Goal: Task Accomplishment & Management: Use online tool/utility

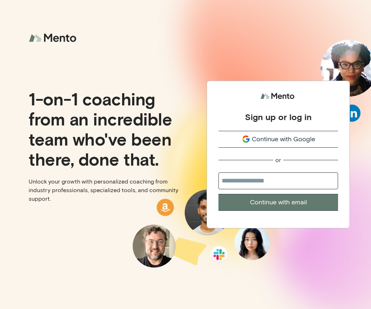
click at [271, 138] on span "Continue with Google" at bounding box center [283, 139] width 63 height 10
click at [270, 138] on span "Continue with Google" at bounding box center [283, 139] width 63 height 10
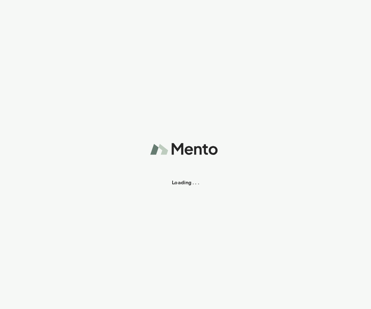
click at [288, 142] on div "Loading . . ." at bounding box center [185, 154] width 371 height 309
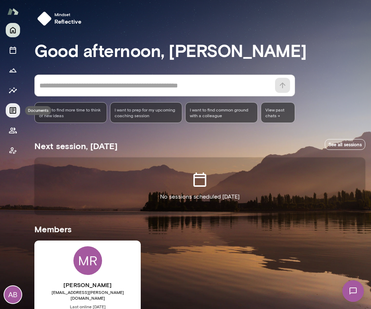
click at [14, 112] on icon "Documents" at bounding box center [13, 110] width 9 height 9
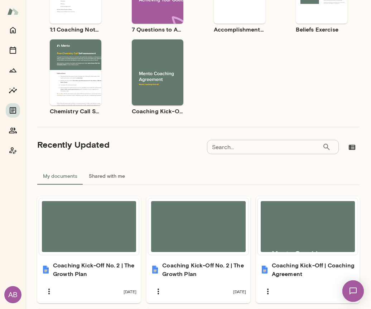
scroll to position [143, 0]
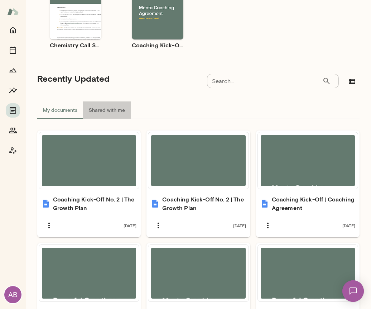
click at [108, 114] on button "Shared with me" at bounding box center [107, 109] width 48 height 17
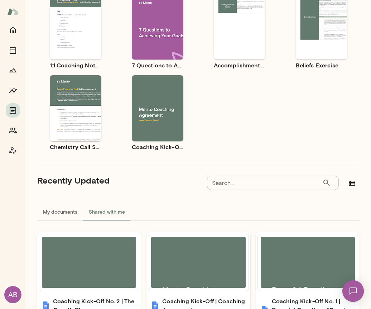
scroll to position [0, 0]
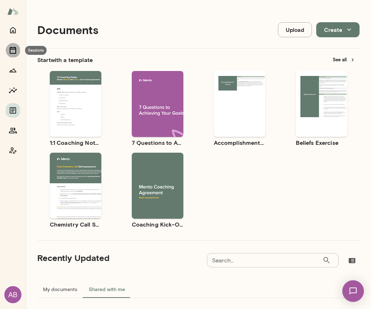
click at [11, 49] on icon "Sessions" at bounding box center [13, 50] width 6 height 7
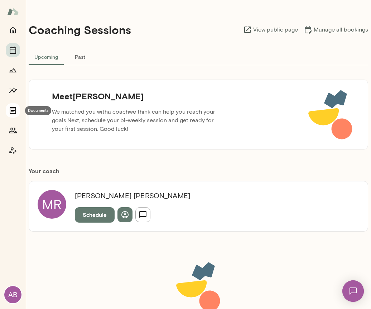
click at [11, 111] on icon "Documents" at bounding box center [13, 110] width 6 height 6
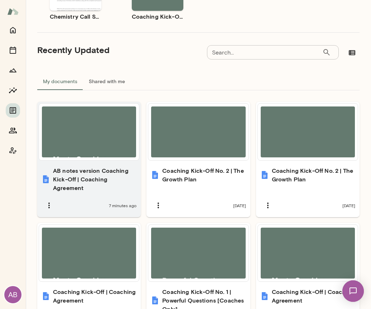
scroll to position [215, 0]
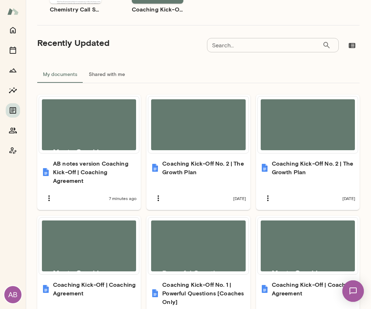
click at [104, 75] on button "Shared with me" at bounding box center [107, 74] width 48 height 17
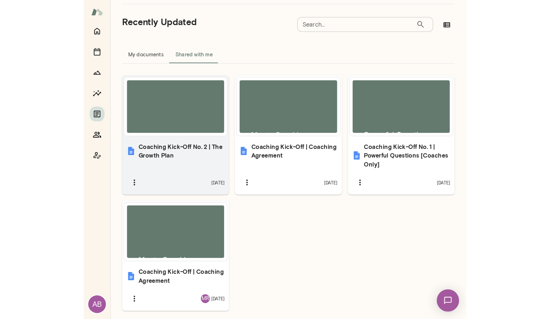
scroll to position [251, 0]
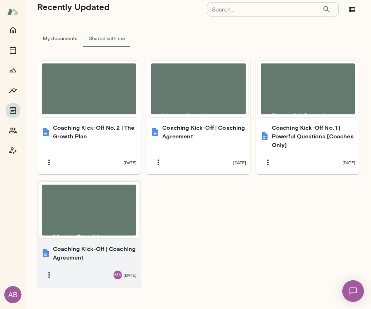
click at [91, 224] on div at bounding box center [89, 210] width 94 height 51
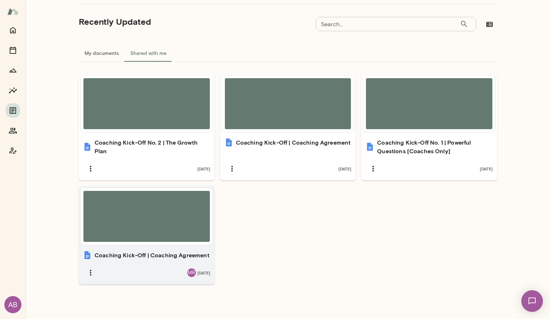
scroll to position [154, 0]
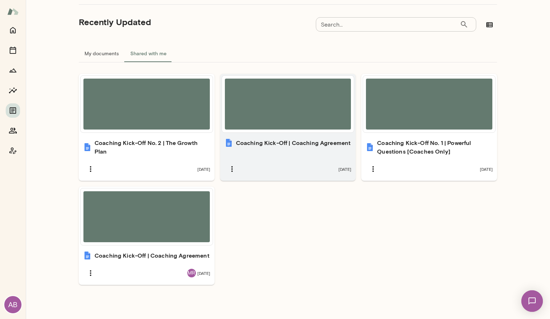
click at [274, 123] on div at bounding box center [288, 103] width 127 height 51
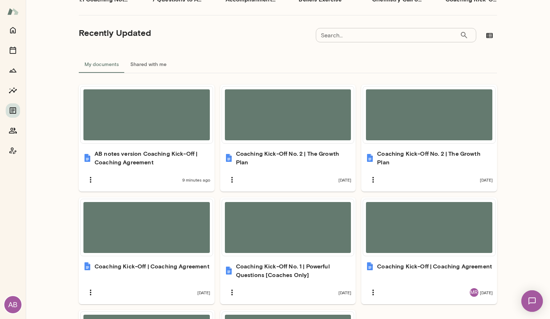
scroll to position [215, 0]
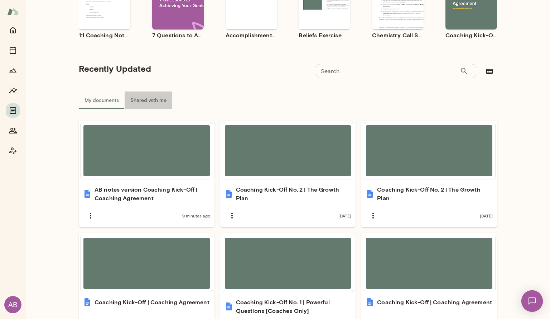
click at [142, 103] on button "Shared with me" at bounding box center [149, 99] width 48 height 17
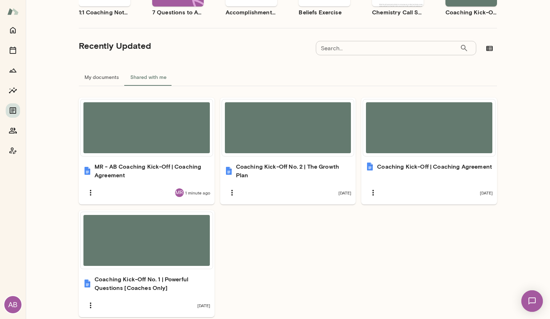
scroll to position [143, 0]
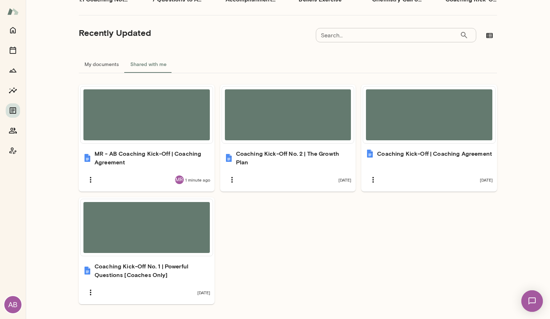
drag, startPoint x: 307, startPoint y: 226, endPoint x: 227, endPoint y: 137, distance: 119.3
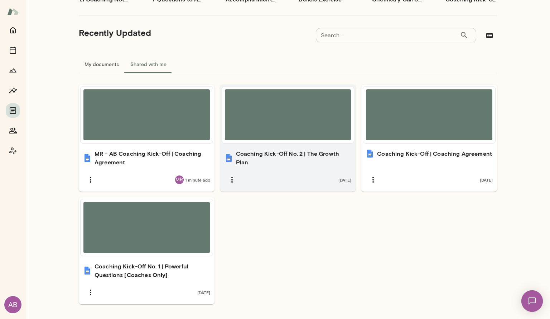
click at [304, 223] on ul "MR - AB Coaching Kick-Off | Coaching Agreement MR 1 minute ago Coaching Kick-Of…" at bounding box center [288, 194] width 419 height 219
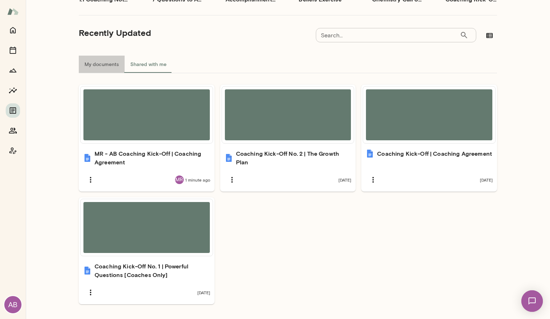
click at [100, 64] on button "My documents" at bounding box center [102, 64] width 46 height 17
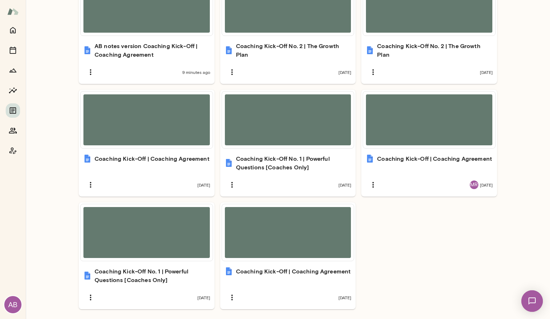
scroll to position [72, 0]
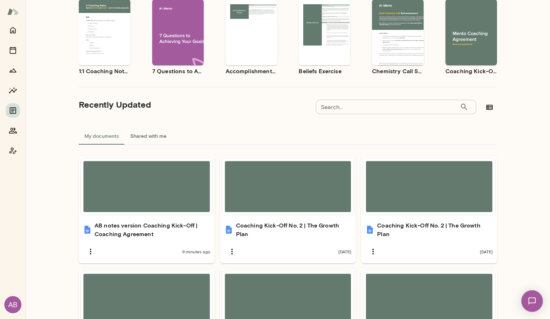
click at [140, 134] on button "Shared with me" at bounding box center [149, 135] width 48 height 17
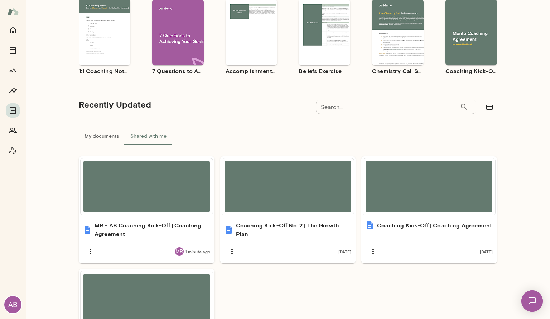
scroll to position [163, 0]
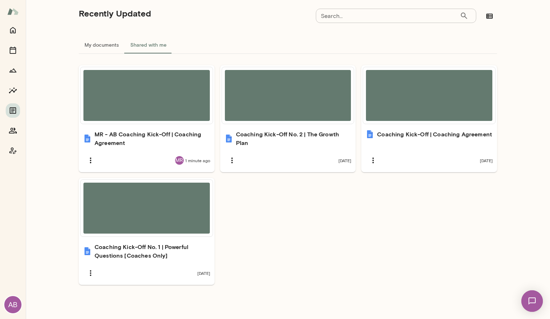
click at [326, 191] on ul "MR - AB Coaching Kick-Off | Coaching Agreement MR 1 minute ago Coaching Kick-Of…" at bounding box center [288, 174] width 419 height 219
drag, startPoint x: 300, startPoint y: 250, endPoint x: 297, endPoint y: 246, distance: 4.7
click at [299, 249] on ul "MR - AB Coaching Kick-Off | Coaching Agreement MR 1 minute ago Coaching Kick-Of…" at bounding box center [288, 174] width 419 height 219
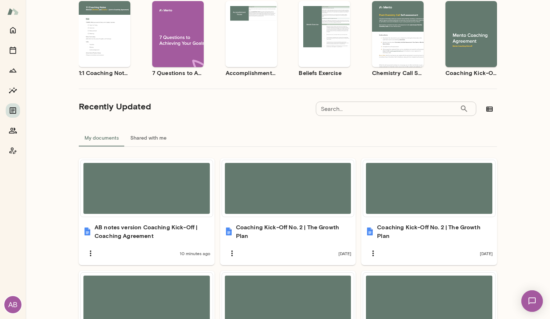
scroll to position [143, 0]
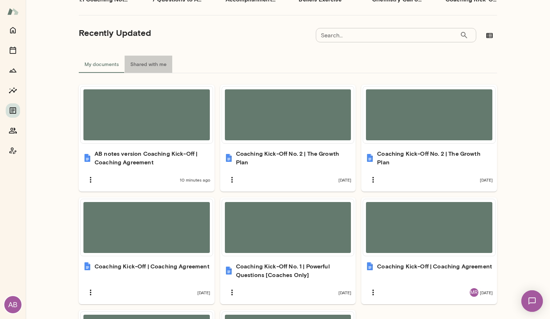
click at [156, 62] on button "Shared with me" at bounding box center [149, 64] width 48 height 17
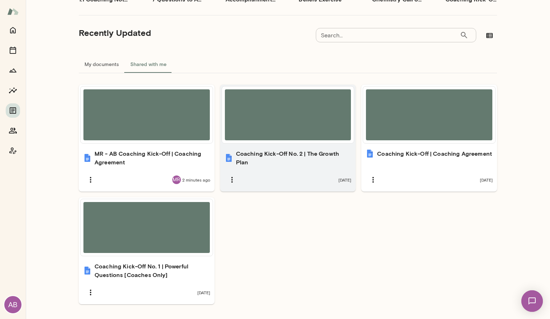
scroll to position [163, 0]
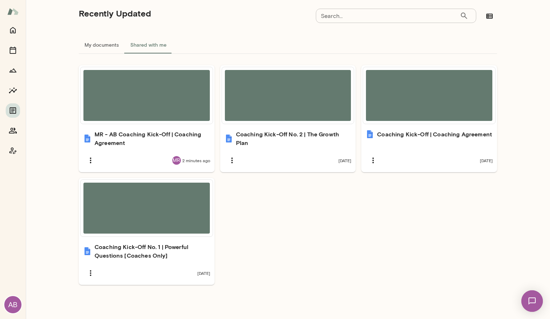
drag, startPoint x: 326, startPoint y: 227, endPoint x: 357, endPoint y: 202, distance: 39.6
click at [325, 225] on ul "MR - AB Coaching Kick-Off | Coaching Agreement MR 2 minutes ago Coaching Kick-O…" at bounding box center [288, 174] width 419 height 219
click at [247, 248] on ul "MR - AB Coaching Kick-Off | Coaching Agreement MR 2 minutes ago Coaching Kick-O…" at bounding box center [288, 174] width 419 height 219
click at [16, 150] on icon "Coach app" at bounding box center [13, 150] width 9 height 9
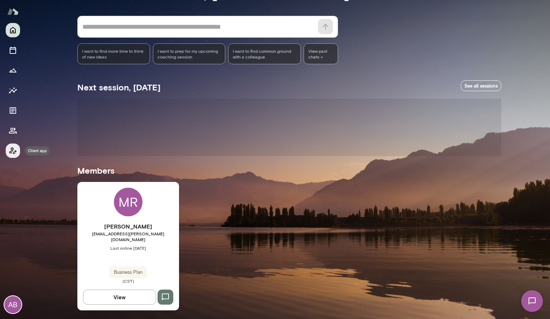
scroll to position [52, 0]
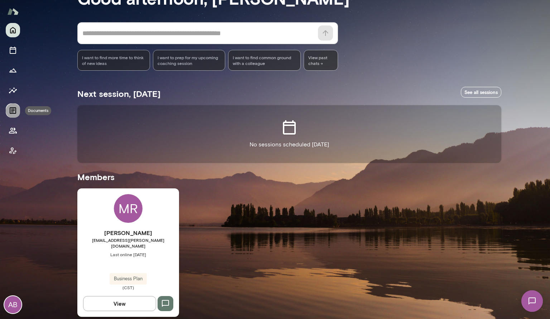
click at [7, 110] on button "Documents" at bounding box center [13, 110] width 14 height 14
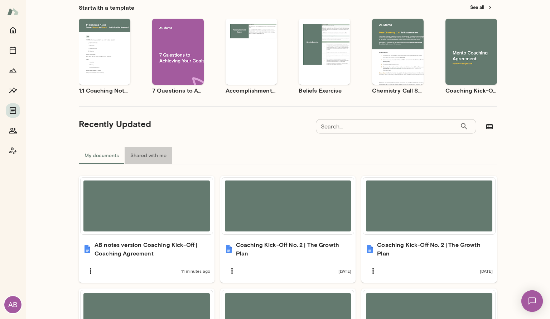
click at [138, 153] on button "Shared with me" at bounding box center [149, 155] width 48 height 17
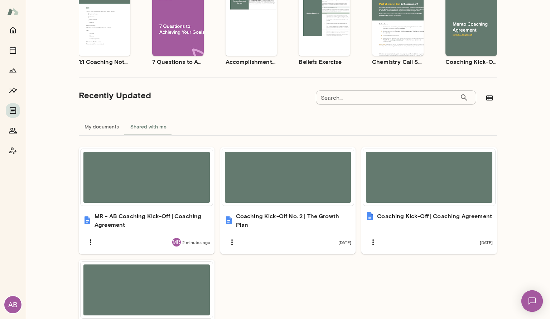
scroll to position [124, 0]
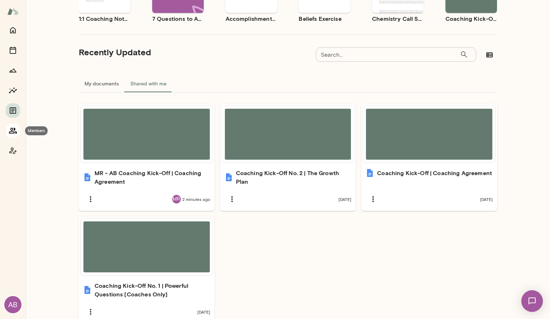
click at [13, 131] on icon "Members" at bounding box center [13, 131] width 8 height 6
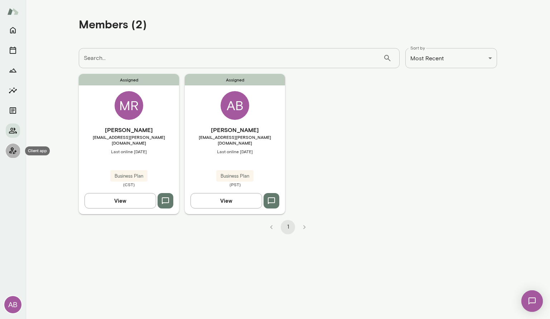
click at [16, 153] on icon "Client app" at bounding box center [13, 150] width 9 height 9
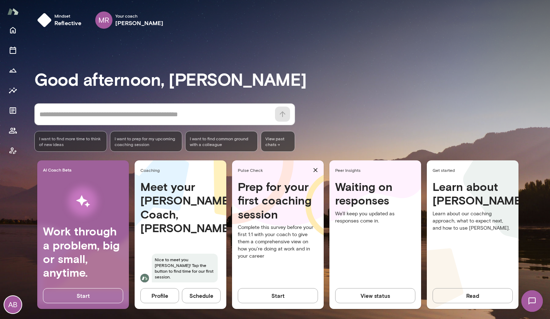
click at [13, 119] on div at bounding box center [13, 90] width 14 height 135
click at [13, 111] on icon "Documents" at bounding box center [13, 110] width 6 height 6
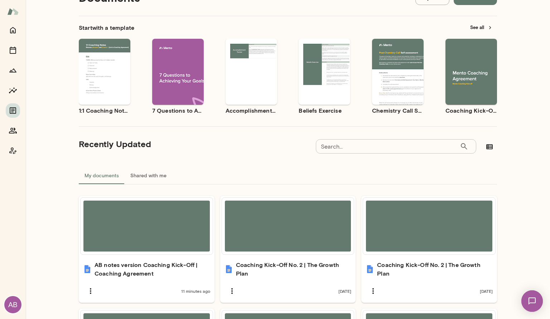
scroll to position [108, 0]
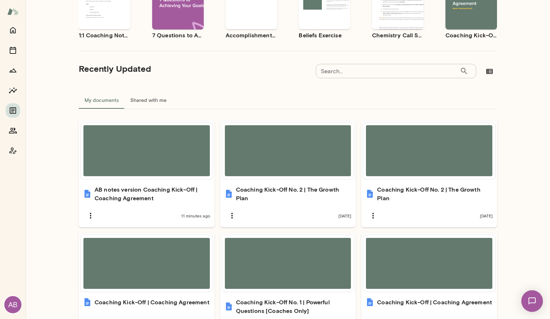
click at [148, 96] on button "Shared with me" at bounding box center [149, 99] width 48 height 17
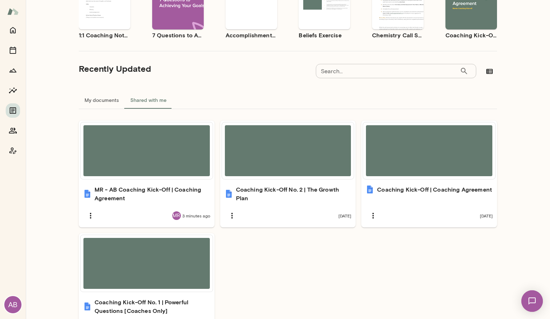
click at [299, 280] on ul "MR - AB Coaching Kick-Off | Coaching Agreement MR 3 minutes ago Coaching Kick-O…" at bounding box center [288, 229] width 419 height 219
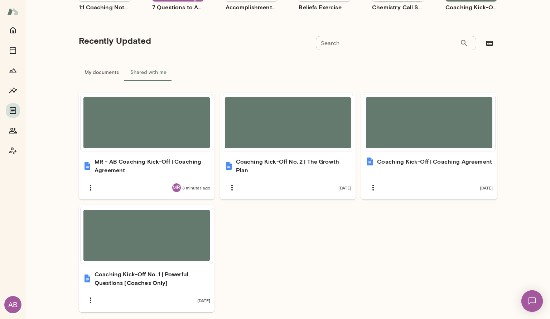
scroll to position [143, 0]
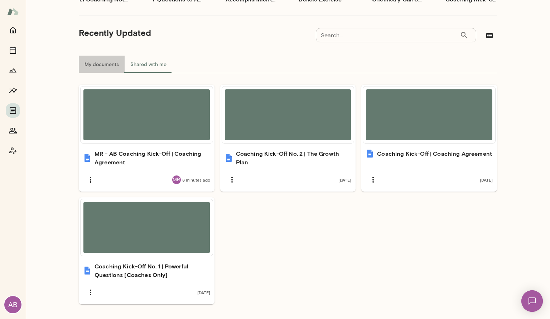
click at [111, 68] on button "My documents" at bounding box center [102, 64] width 46 height 17
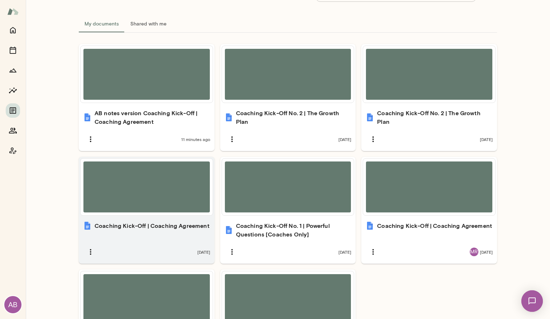
scroll to position [275, 0]
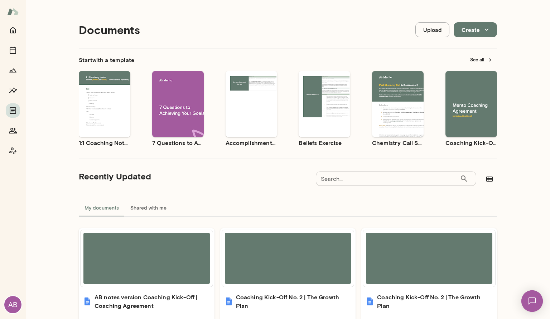
click at [465, 93] on div "Use template Preview" at bounding box center [472, 104] width 52 height 66
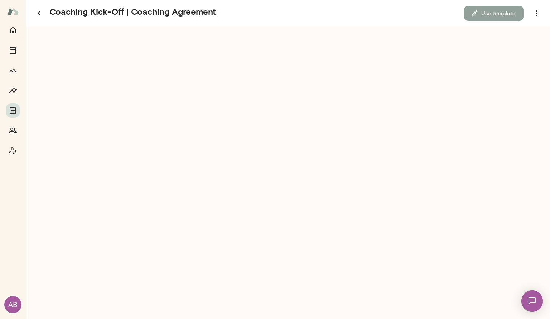
drag, startPoint x: 487, startPoint y: 15, endPoint x: 486, endPoint y: 20, distance: 5.0
click at [486, 20] on button "Use template" at bounding box center [493, 13] width 59 height 15
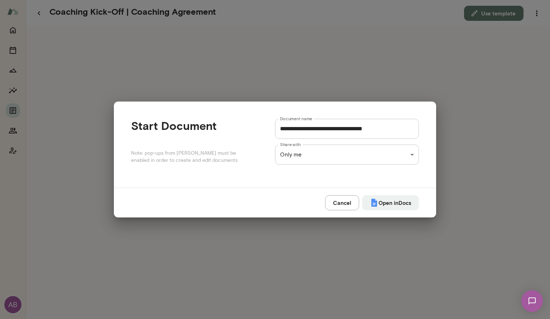
click at [290, 133] on input "**********" at bounding box center [347, 129] width 144 height 20
click at [282, 128] on input "**********" at bounding box center [347, 129] width 144 height 20
type input "**********"
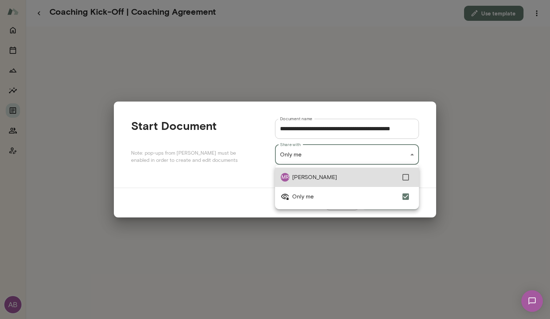
click at [348, 0] on div "**********" at bounding box center [275, 0] width 550 height 0
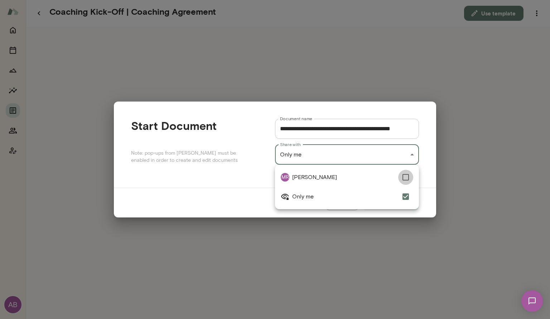
type input "**********"
click at [233, 191] on div at bounding box center [275, 159] width 550 height 319
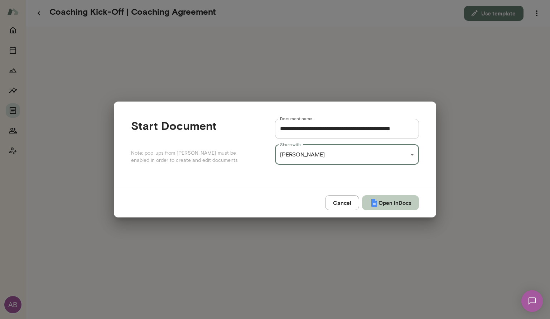
click at [391, 206] on button "Open in Docs" at bounding box center [390, 202] width 57 height 15
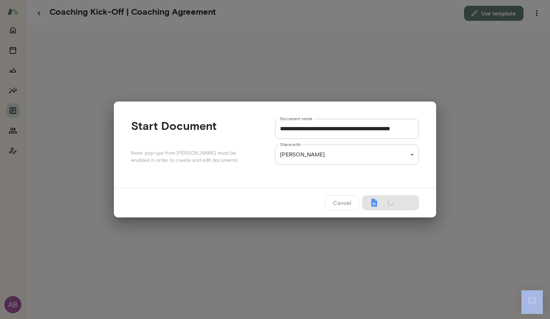
click at [391, 206] on div "Cancel Open in Docs" at bounding box center [275, 202] width 323 height 30
click at [462, 180] on div "**********" at bounding box center [275, 159] width 550 height 319
type input "**********"
